Goal: Information Seeking & Learning: Learn about a topic

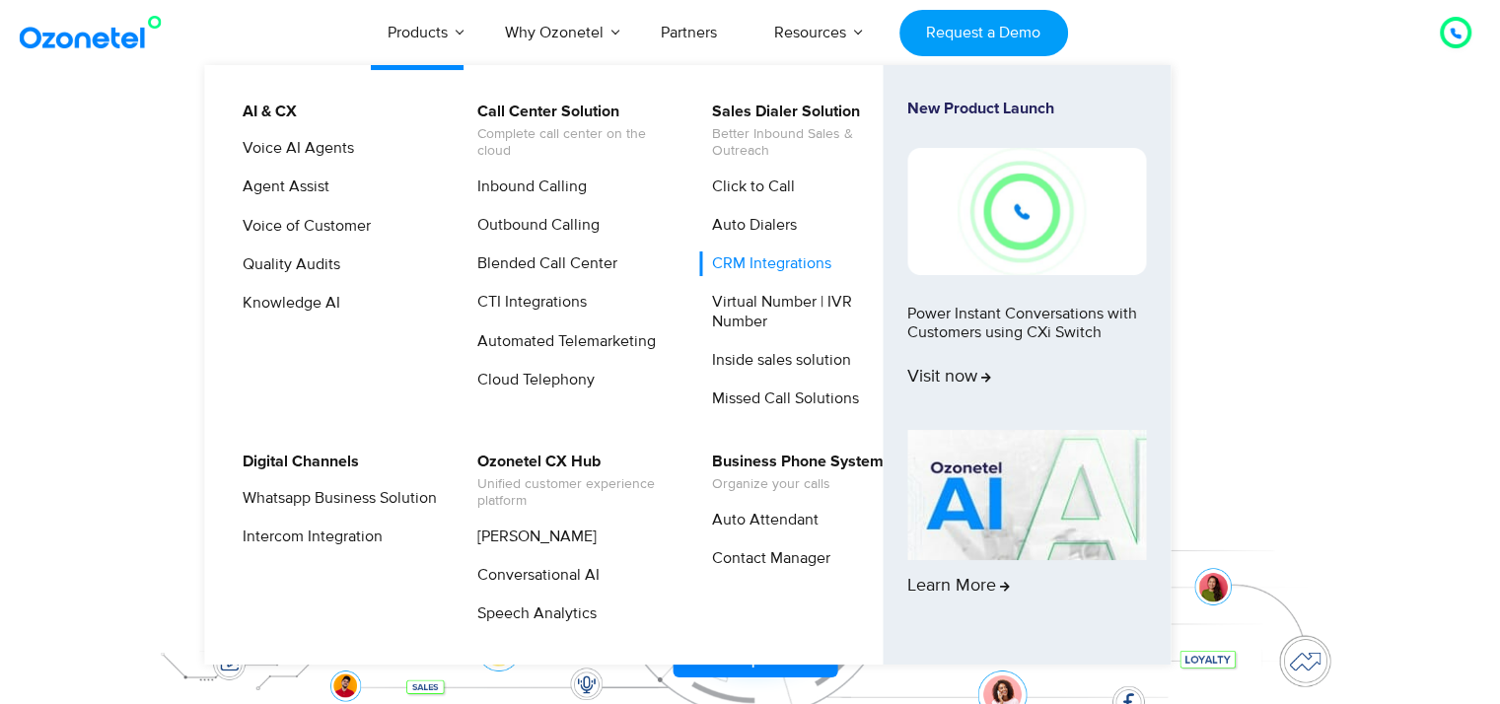
click at [768, 257] on link "CRM Integrations" at bounding box center [766, 263] width 135 height 25
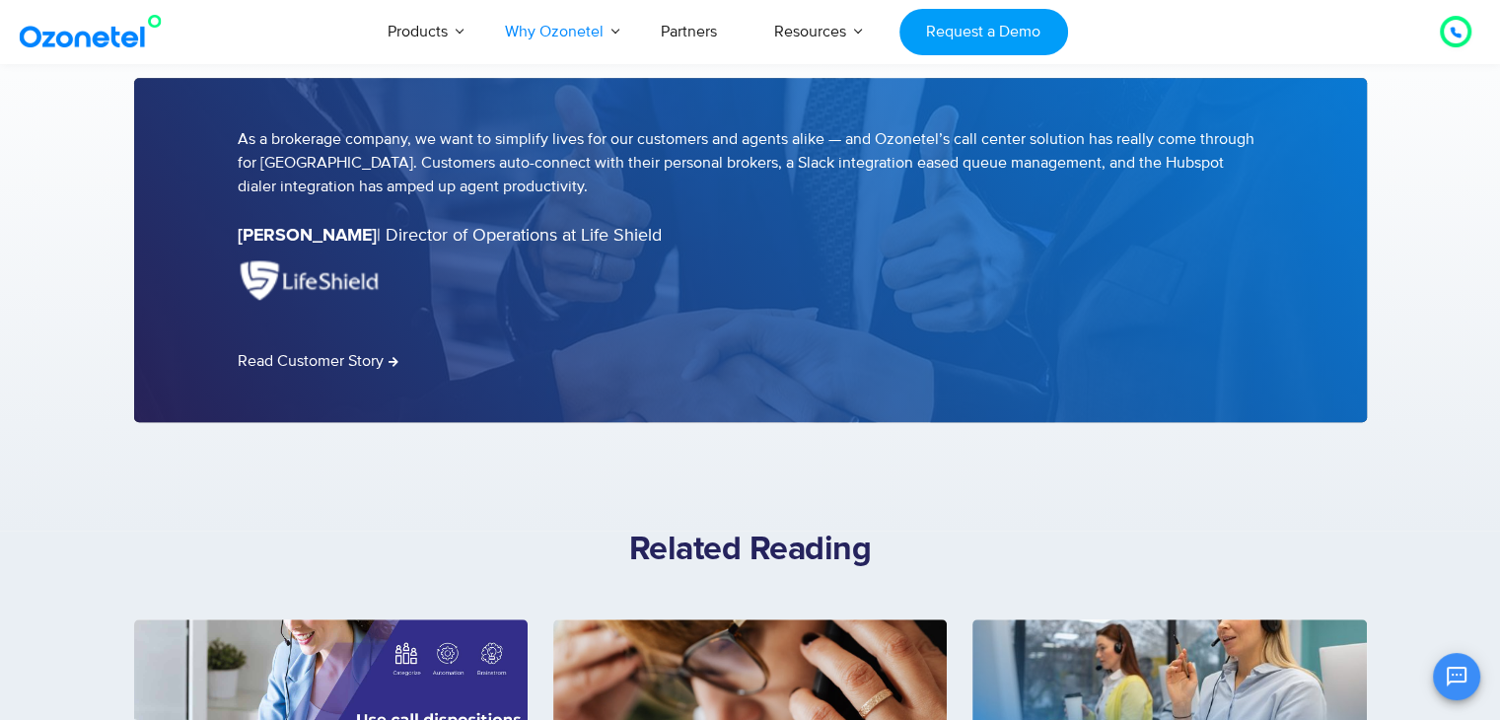
scroll to position [1873, 0]
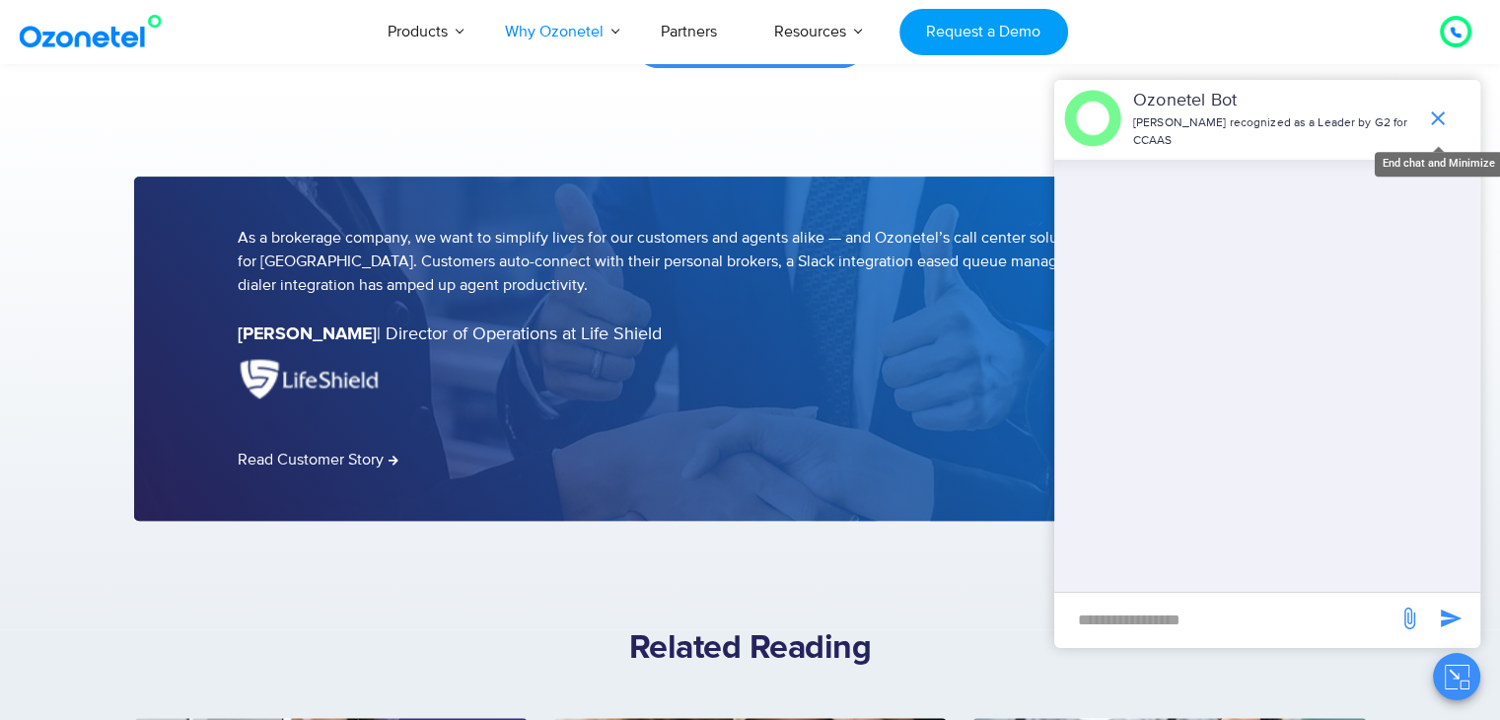
click at [1437, 121] on icon "end chat or minimize" at bounding box center [1438, 118] width 24 height 24
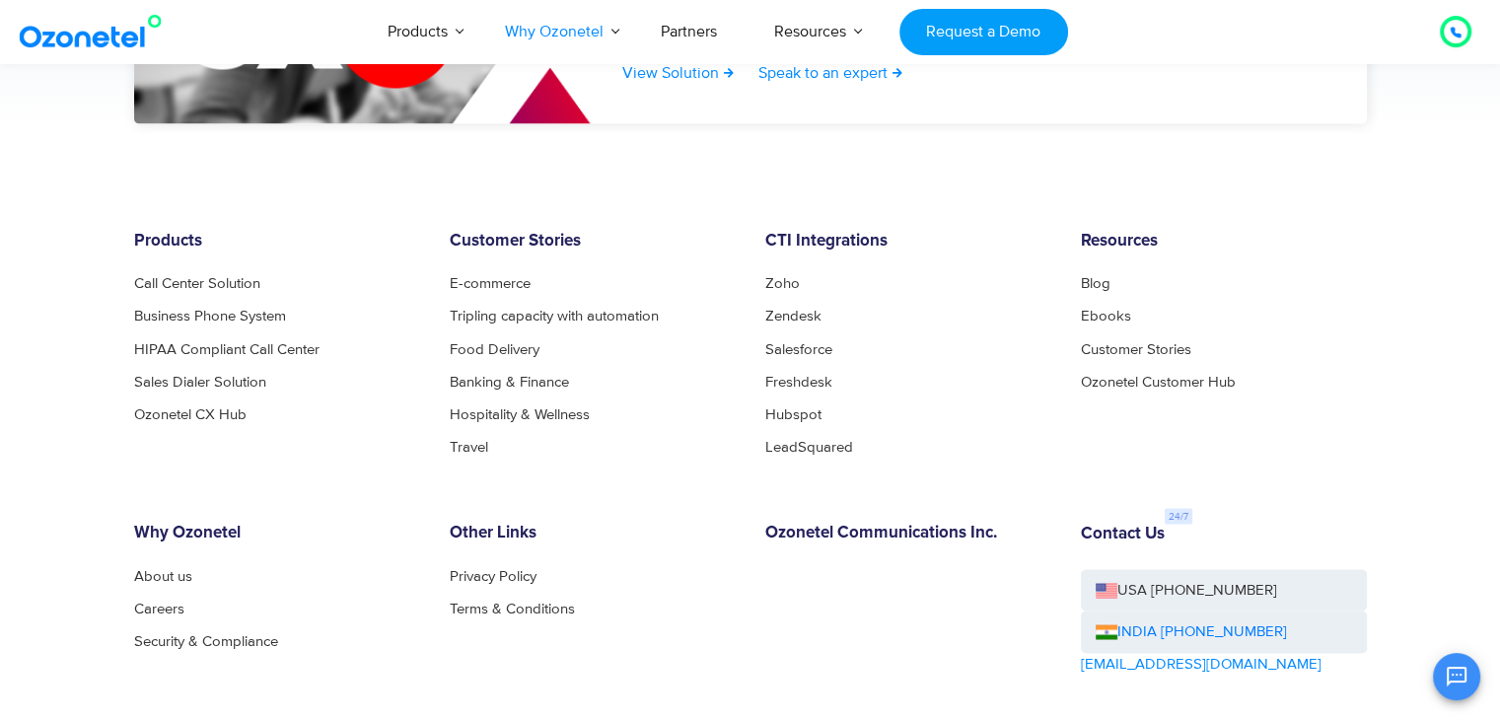
scroll to position [3451, 0]
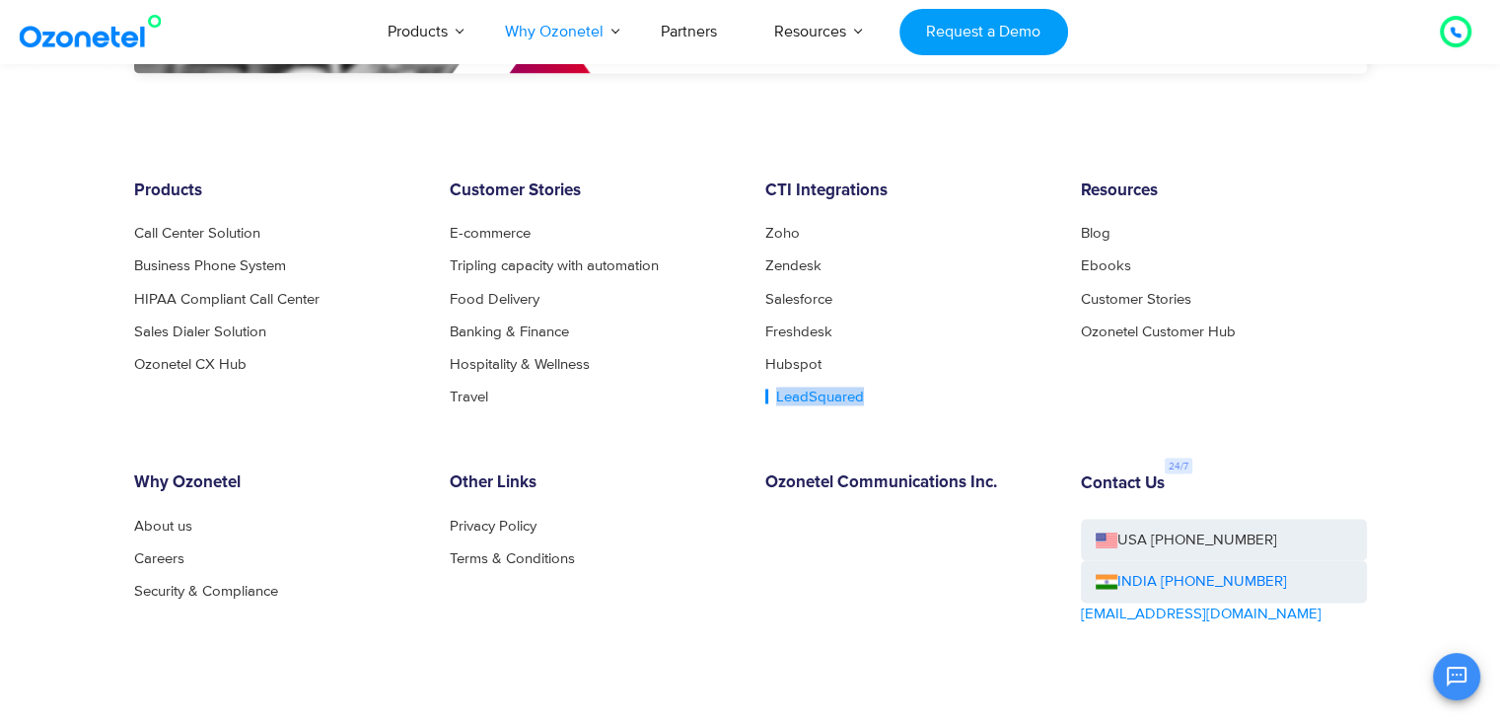
drag, startPoint x: 882, startPoint y: 395, endPoint x: 775, endPoint y: 397, distance: 107.5
click at [775, 397] on li "LeadSquared" at bounding box center [908, 395] width 286 height 15
copy link "LeadSquared"
click at [1041, 360] on li "Hubspot" at bounding box center [908, 363] width 286 height 15
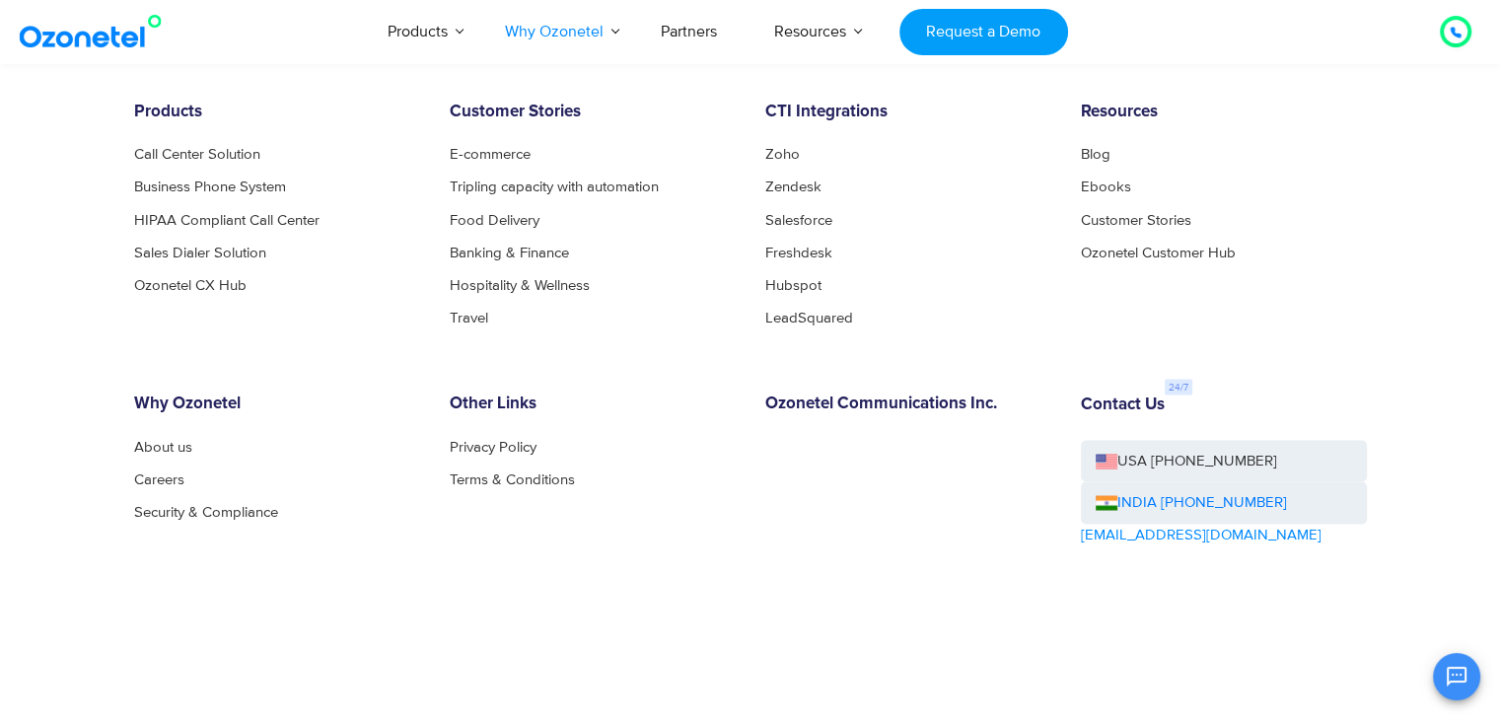
scroll to position [3626, 0]
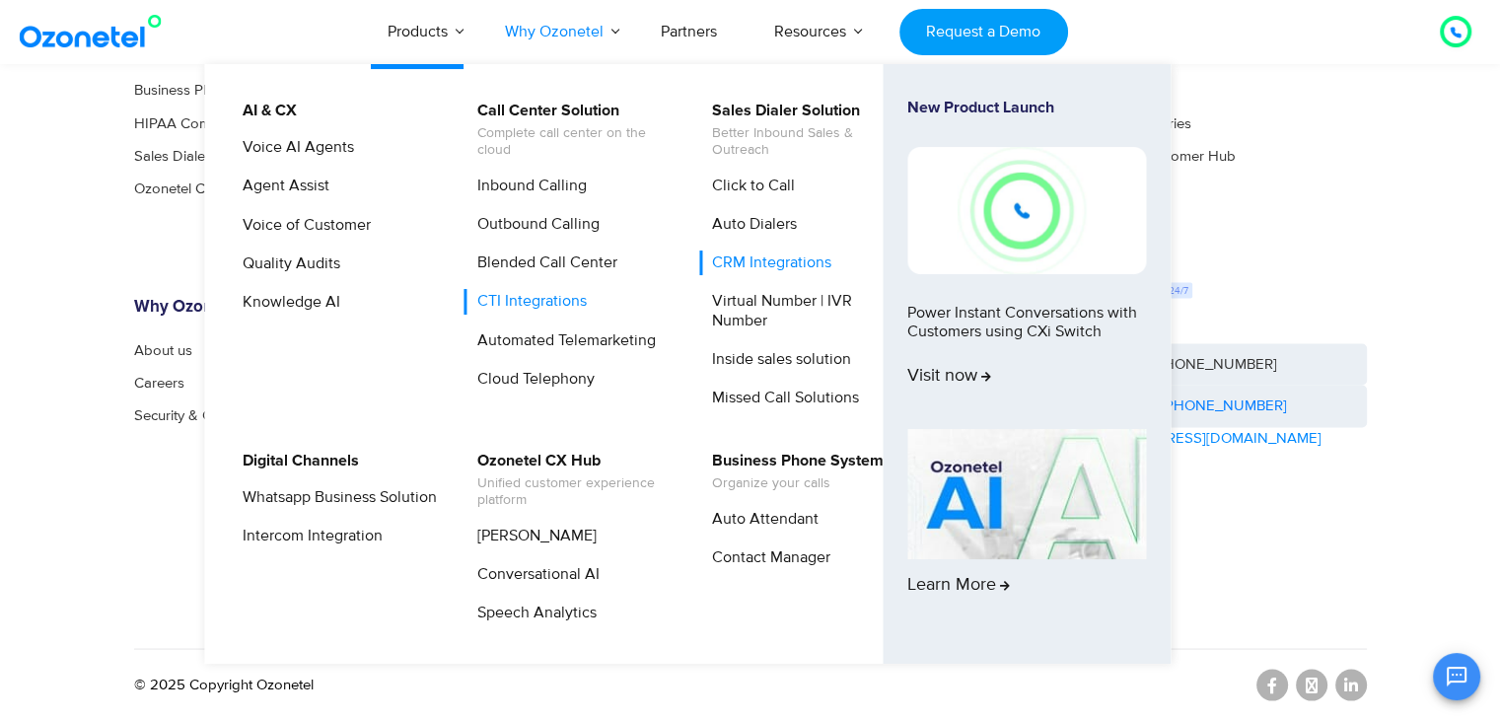
click at [757, 268] on link "CRM Integrations" at bounding box center [766, 262] width 135 height 25
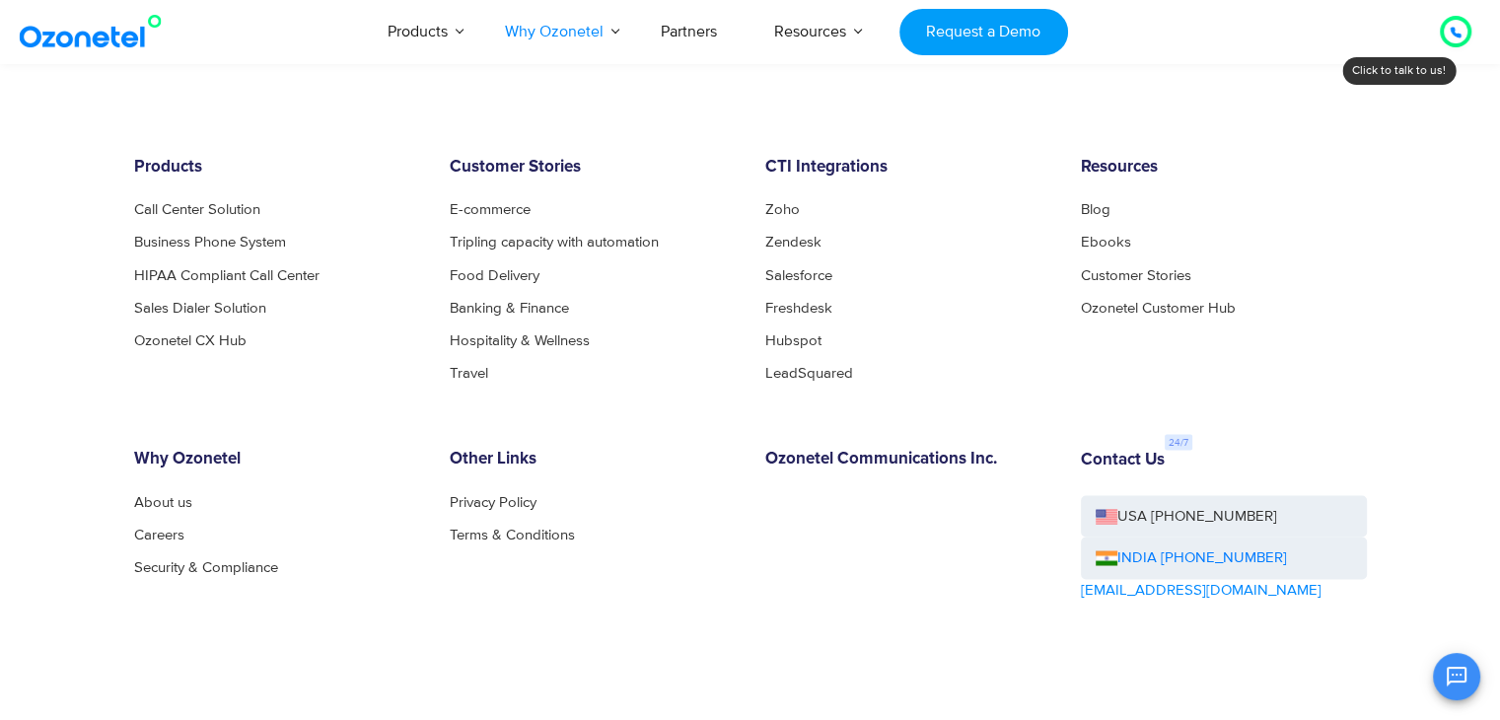
scroll to position [3455, 0]
